Goal: Task Accomplishment & Management: Complete application form

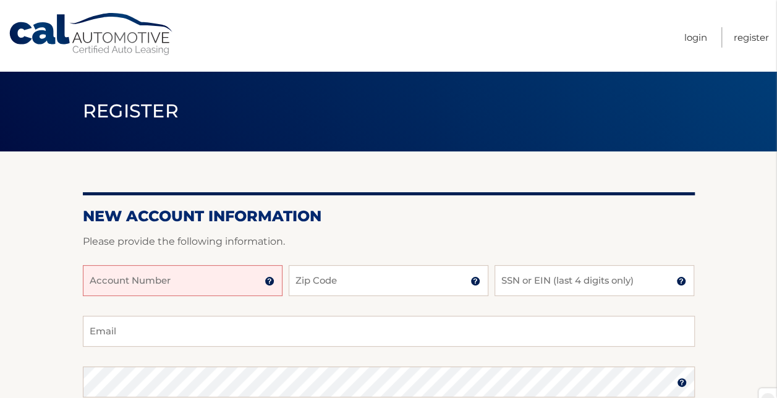
click at [146, 282] on input "Account Number" at bounding box center [183, 280] width 200 height 31
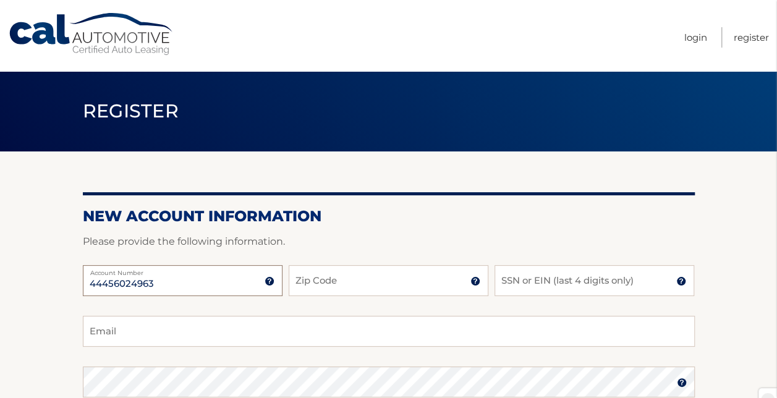
type input "44456024963"
type input "14606"
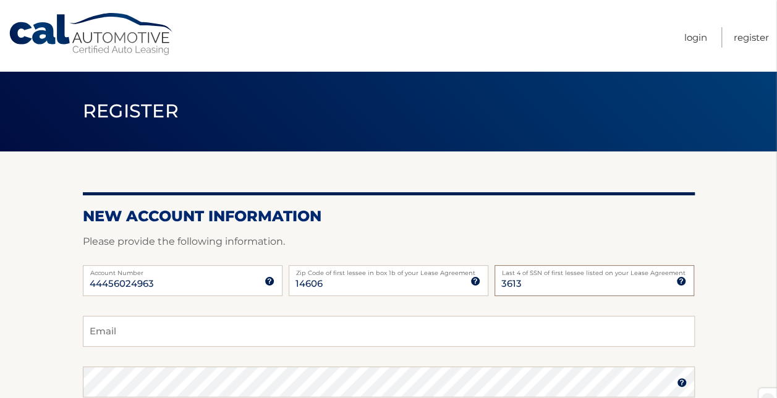
type input "3613"
drag, startPoint x: 525, startPoint y: 283, endPoint x: 479, endPoint y: 287, distance: 45.9
click at [479, 287] on div "44456024963 Account Number 11 digit account number provided on your coupon book…" at bounding box center [389, 290] width 612 height 51
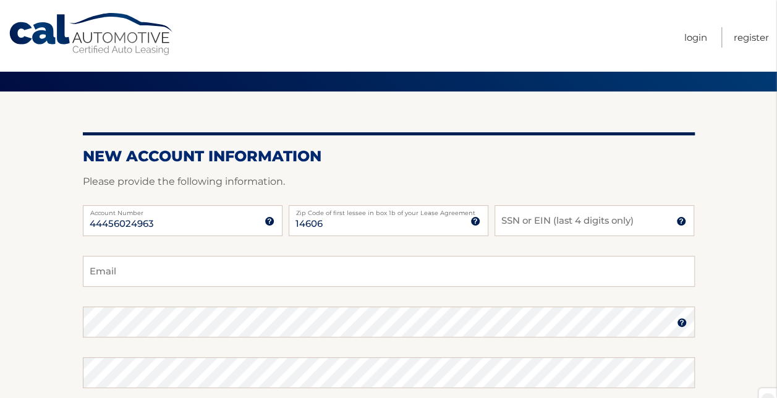
scroll to position [62, 0]
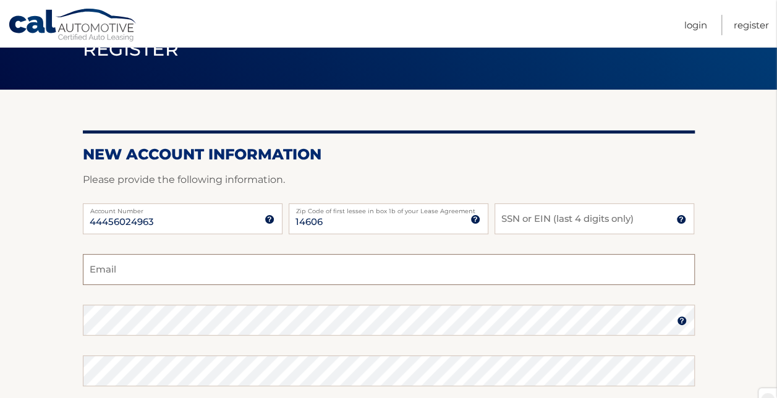
click at [142, 273] on input "Email" at bounding box center [389, 269] width 612 height 31
type input "bassin1@hotmail.com"
click at [685, 323] on div "Password" at bounding box center [389, 320] width 612 height 31
click at [682, 324] on img at bounding box center [682, 321] width 10 height 10
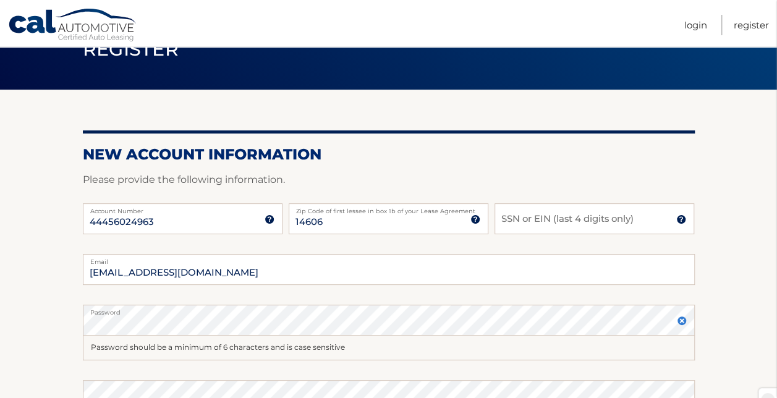
click at [679, 319] on img at bounding box center [682, 321] width 10 height 10
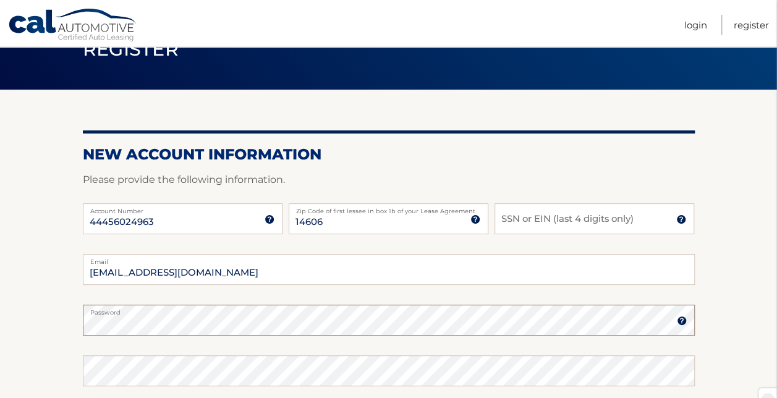
click at [0, 336] on html "Cal Automotive Menu Login Register Register" at bounding box center [388, 137] width 777 height 398
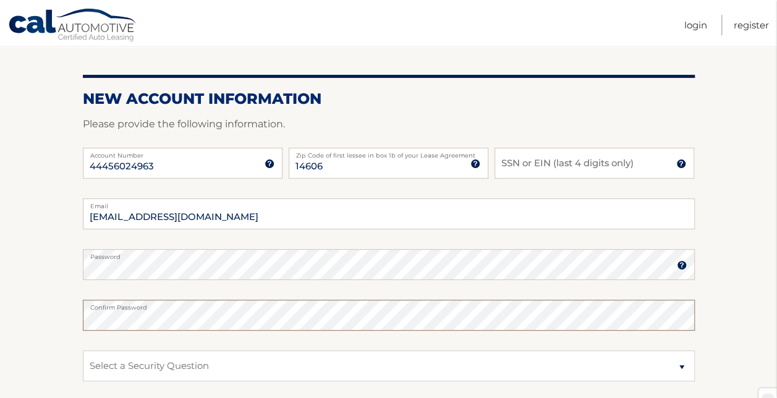
scroll to position [124, 0]
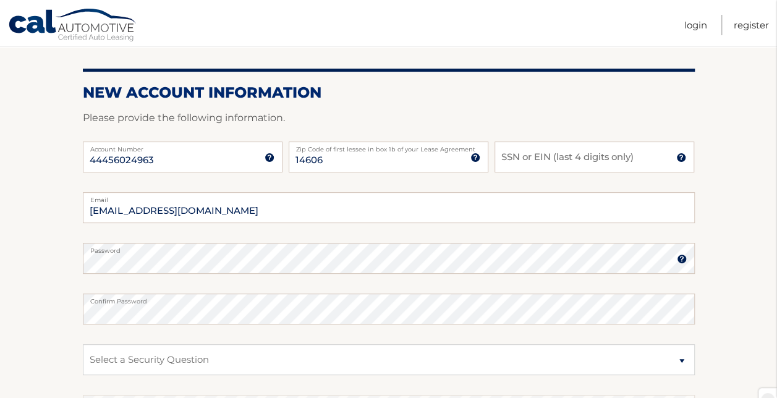
click at [680, 261] on img at bounding box center [682, 259] width 10 height 10
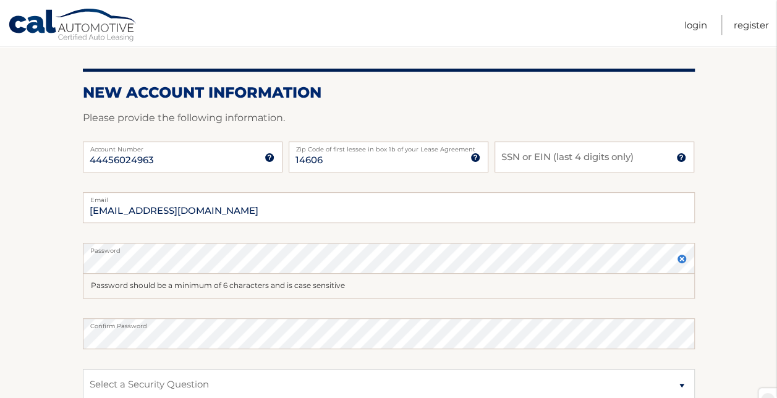
click at [34, 302] on section "New Account Information Please provide the following information. 44456024963 A…" at bounding box center [388, 281] width 777 height 507
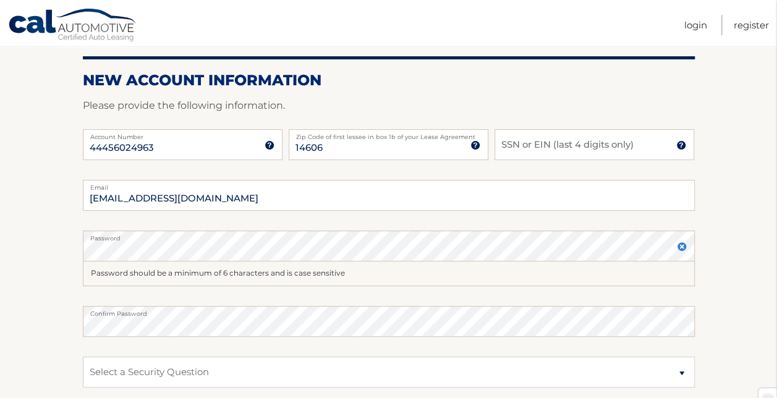
scroll to position [164, 0]
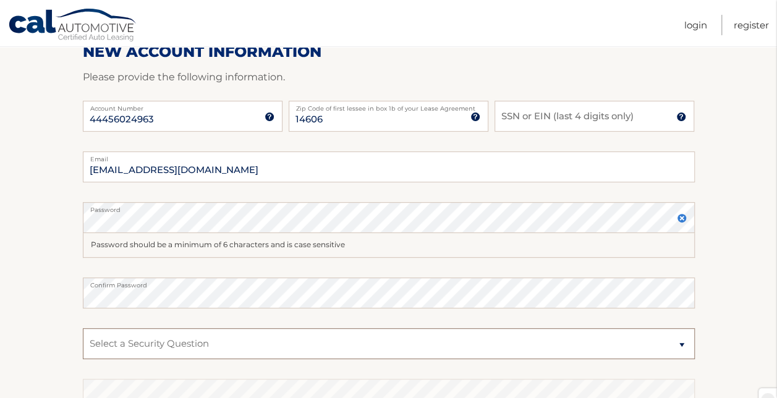
click at [146, 351] on select "Select a Security Question What was the name of your elementary school? What is…" at bounding box center [389, 343] width 612 height 31
click at [153, 341] on select "Select a Security Question What was the name of your elementary school? What is…" at bounding box center [389, 343] width 612 height 31
select select "3"
click at [83, 328] on select "Select a Security Question What was the name of your elementary school? What is…" at bounding box center [389, 343] width 612 height 31
click at [125, 342] on select "Select a Security Question What was the name of your elementary school? What is…" at bounding box center [389, 343] width 612 height 31
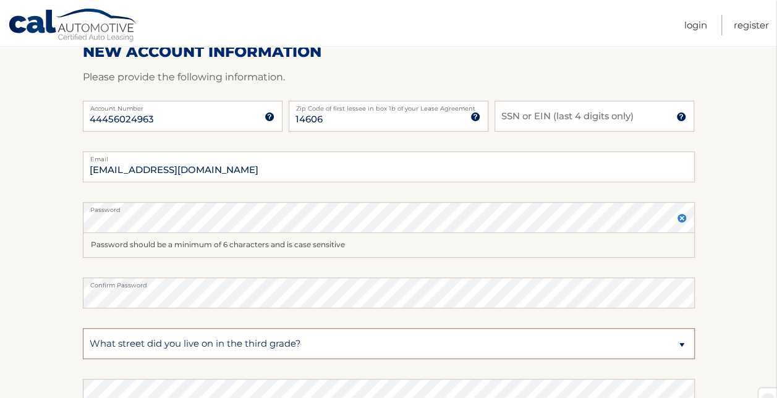
click at [125, 342] on select "Select a Security Question What was the name of your elementary school? What is…" at bounding box center [389, 343] width 612 height 31
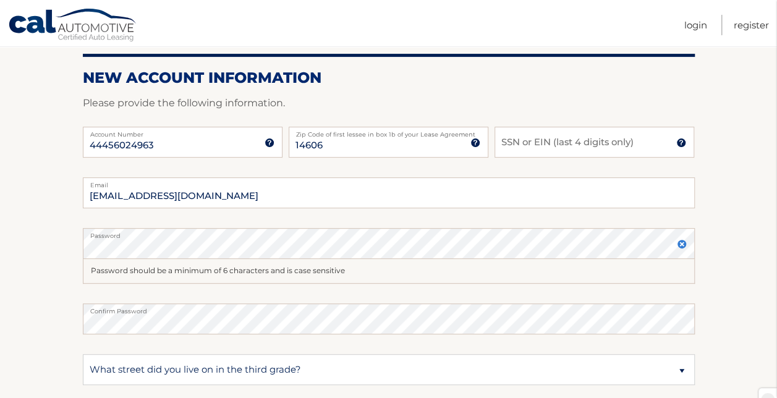
scroll to position [124, 0]
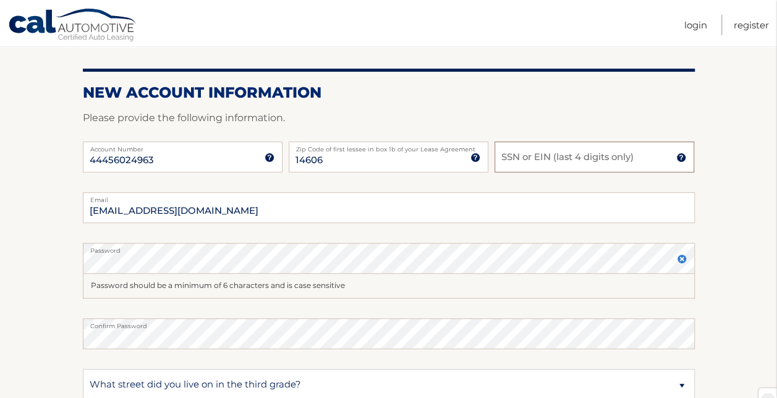
click at [602, 164] on input "SSN or EIN (last 4 digits only)" at bounding box center [594, 156] width 200 height 31
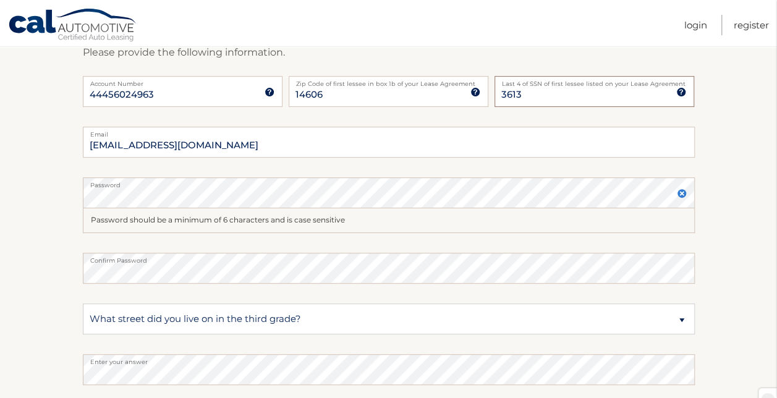
scroll to position [292, 0]
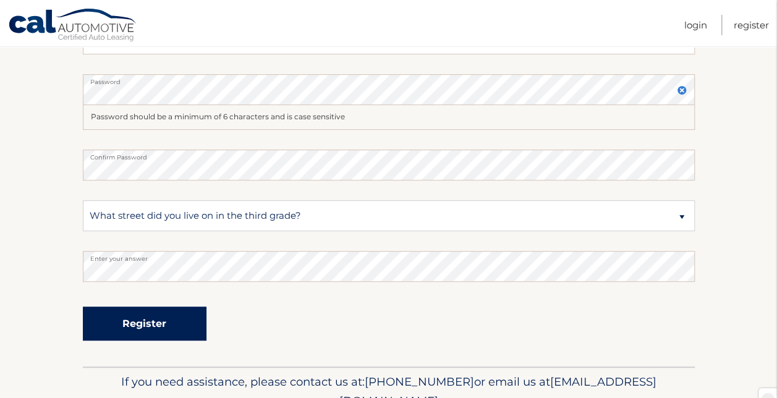
type input "3613"
drag, startPoint x: 164, startPoint y: 324, endPoint x: 157, endPoint y: 321, distance: 7.8
click at [159, 323] on button "Register" at bounding box center [145, 323] width 124 height 34
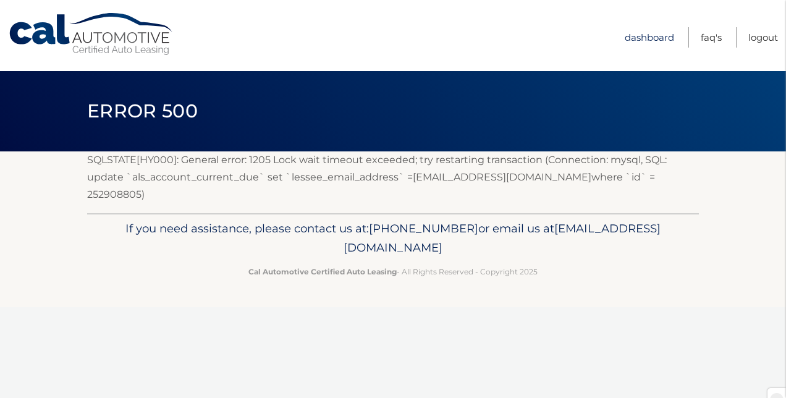
click at [642, 36] on link "Dashboard" at bounding box center [649, 37] width 49 height 20
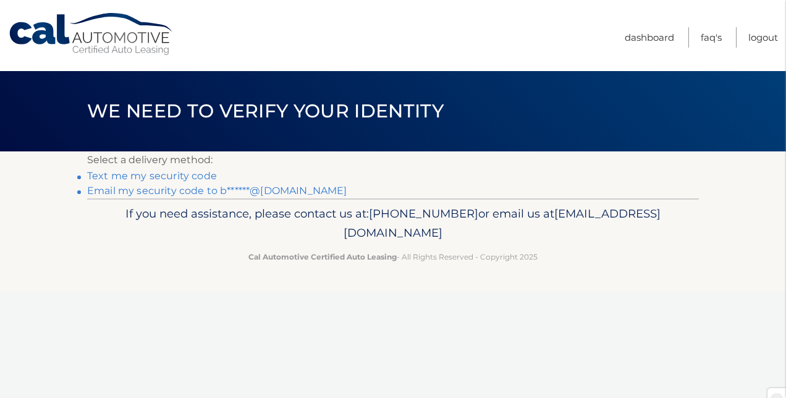
click at [154, 176] on link "Text me my security code" at bounding box center [152, 176] width 130 height 12
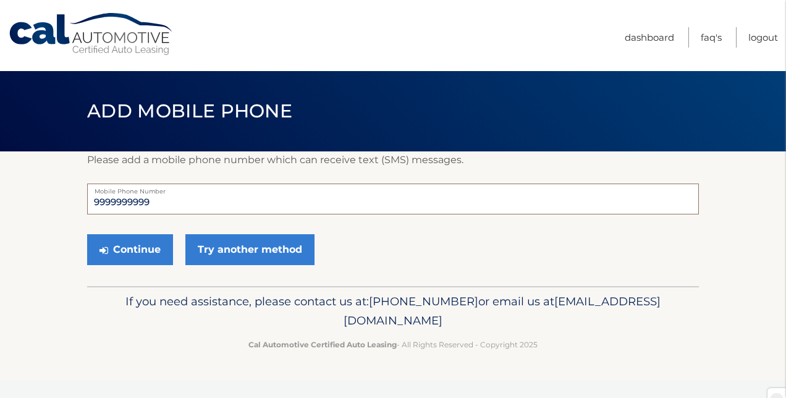
click at [156, 203] on input "9999999999" at bounding box center [393, 199] width 612 height 31
drag, startPoint x: 163, startPoint y: 203, endPoint x: 56, endPoint y: 195, distance: 107.8
click at [56, 195] on section "Please add a mobile phone number which can receive text (SMS) messages. 9999999…" at bounding box center [393, 218] width 786 height 135
type input "5853143597"
click at [87, 234] on button "Continue" at bounding box center [130, 249] width 86 height 31
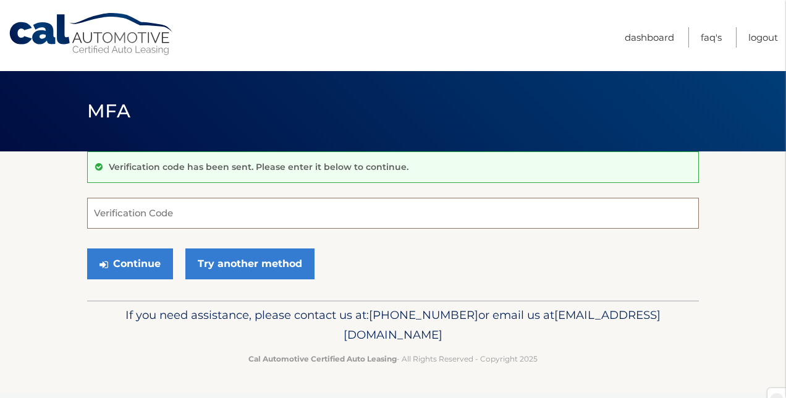
click at [155, 217] on input "Verification Code" at bounding box center [393, 213] width 612 height 31
type input "048389"
click at [87, 248] on button "Continue" at bounding box center [130, 263] width 86 height 31
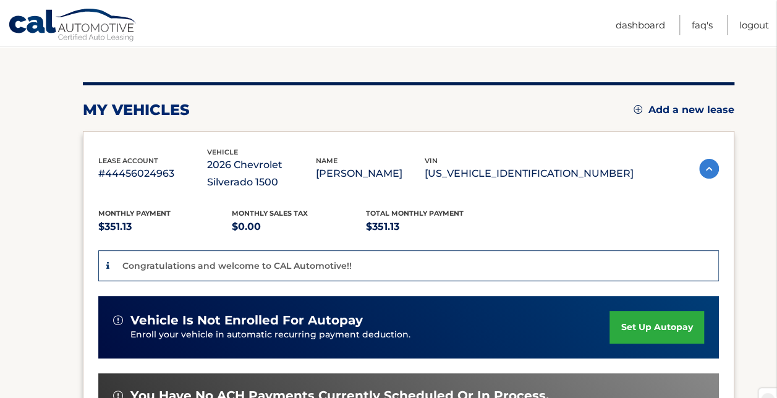
scroll to position [124, 0]
